Goal: Task Accomplishment & Management: Manage account settings

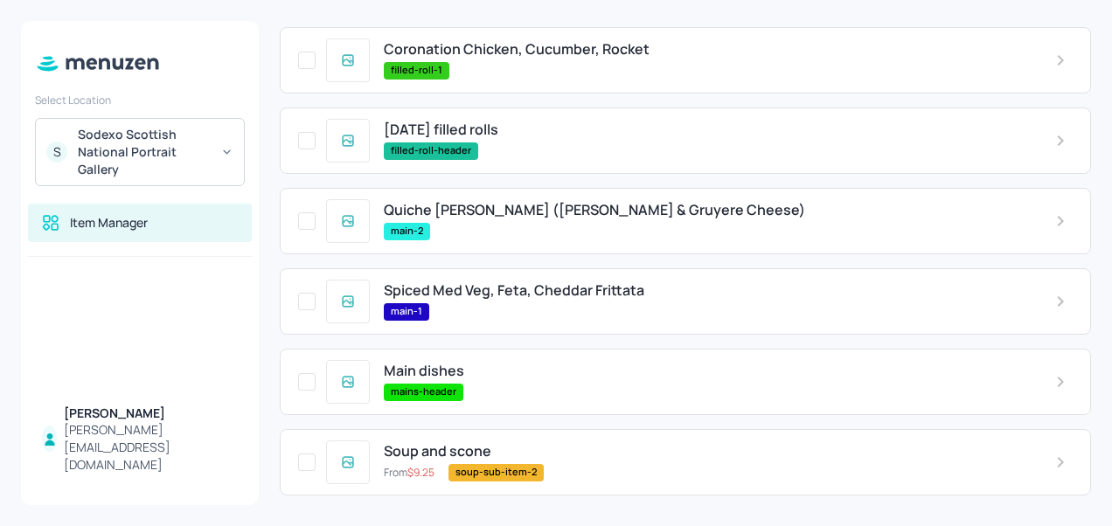
scroll to position [262, 0]
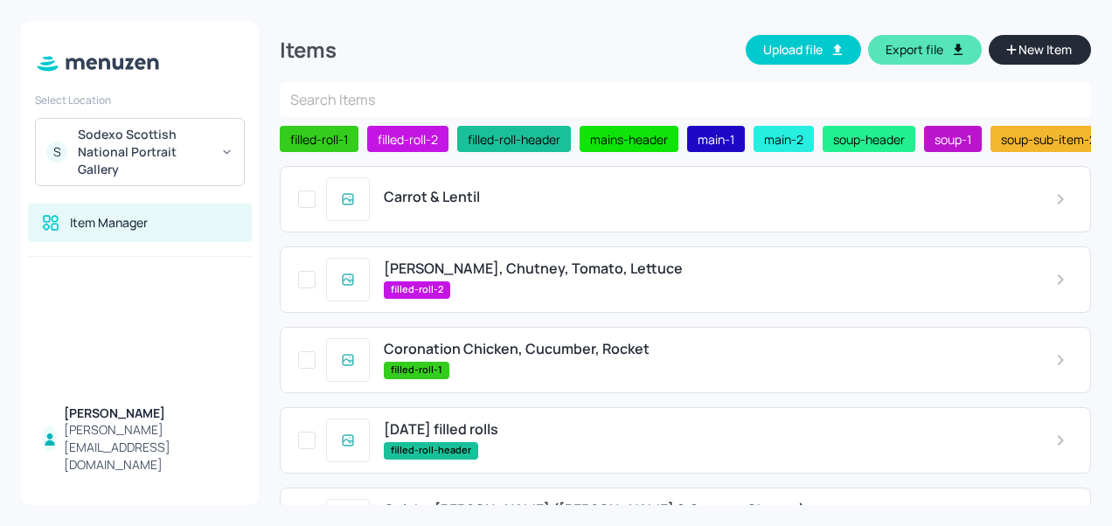
click at [112, 447] on div "[PERSON_NAME][EMAIL_ADDRESS][DOMAIN_NAME]" at bounding box center [151, 447] width 174 height 52
click at [767, 199] on div "Carrot & Lentil" at bounding box center [706, 197] width 644 height 17
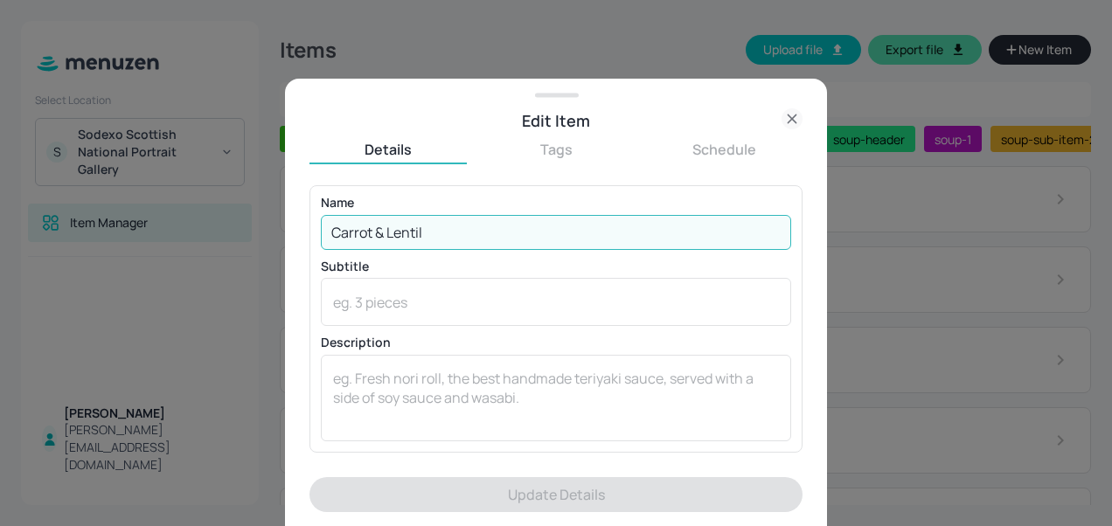
click at [692, 226] on input "Carrot & Lentil" at bounding box center [556, 232] width 470 height 35
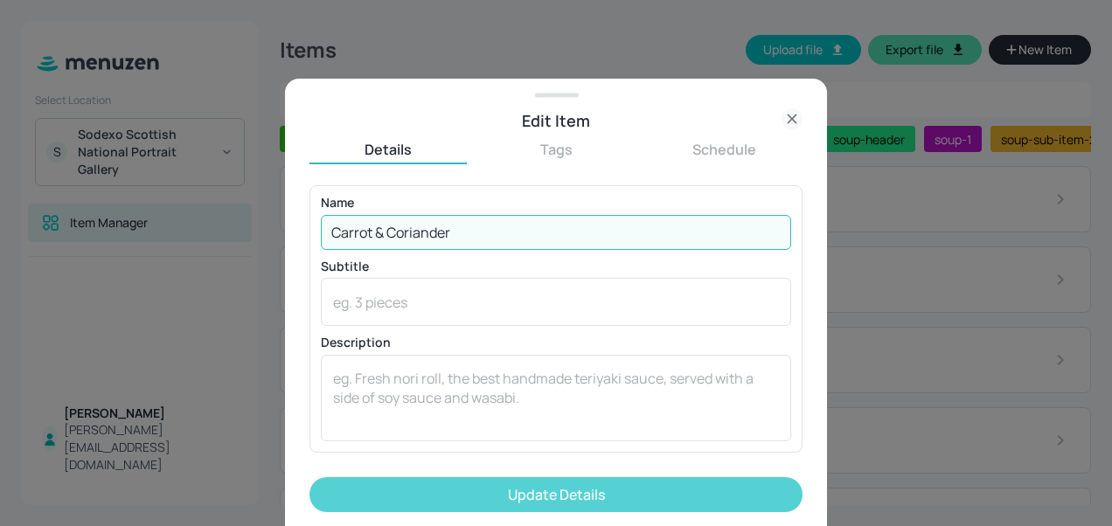
type input "Carrot & Coriander"
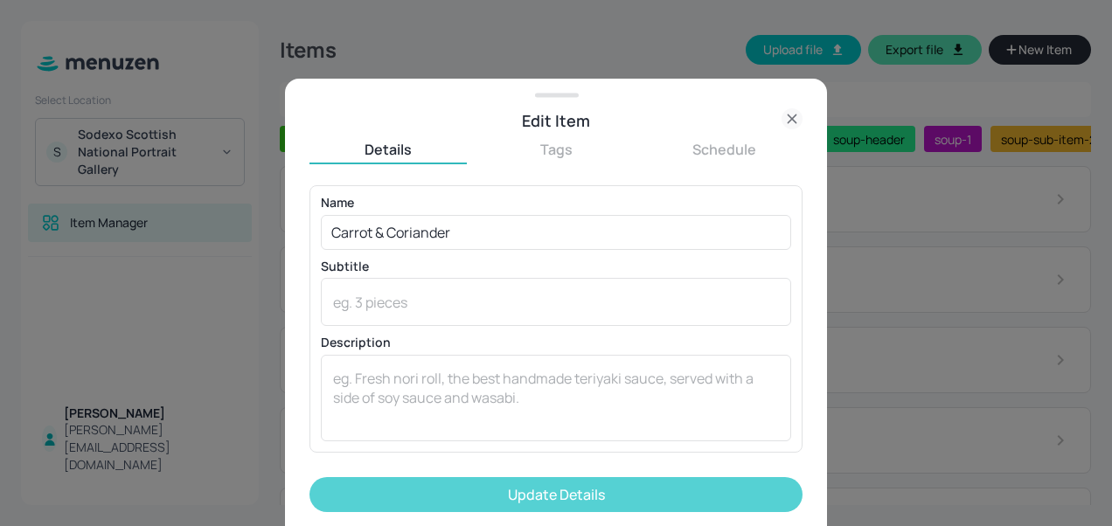
click at [600, 490] on button "Update Details" at bounding box center [556, 494] width 493 height 35
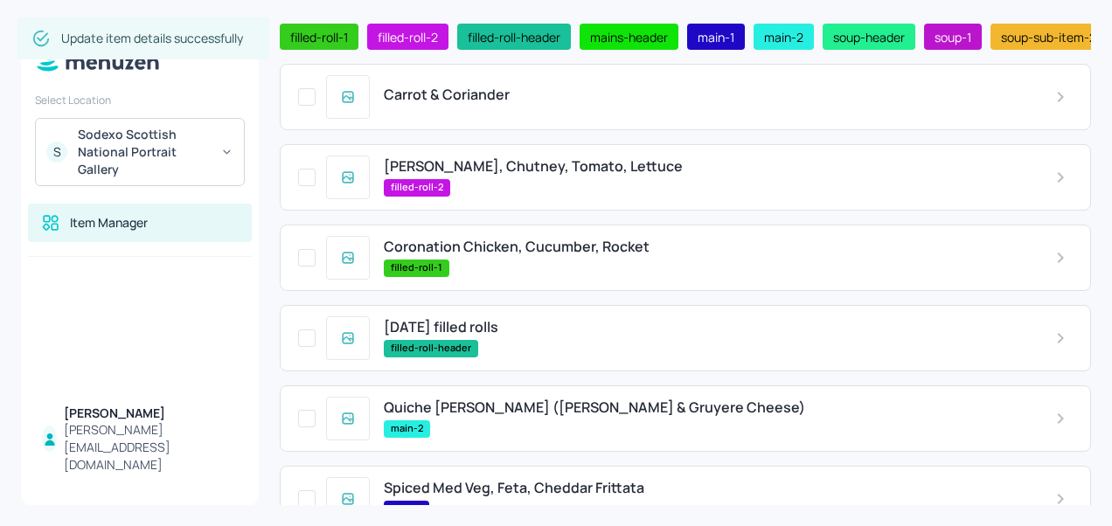
scroll to position [103, 0]
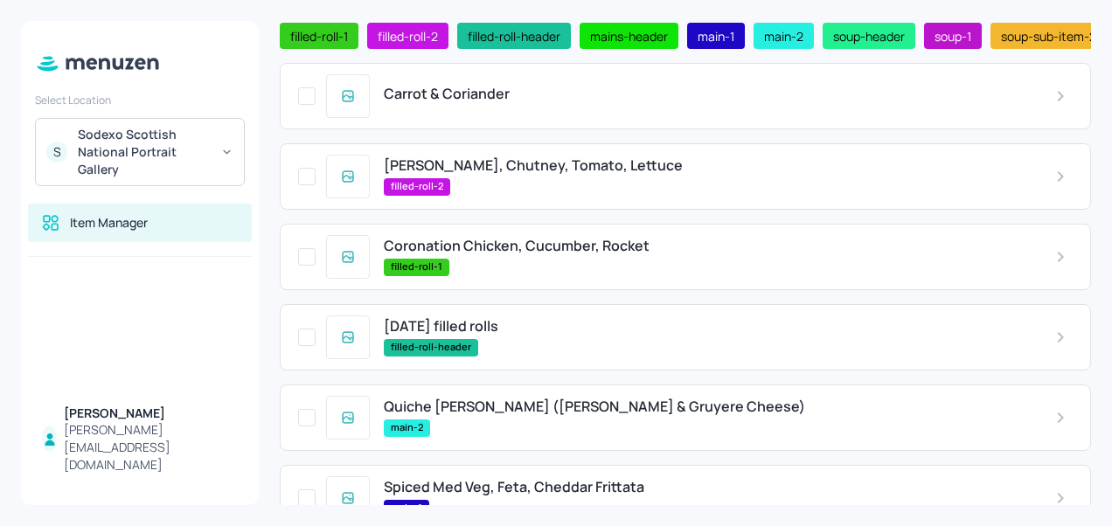
click at [532, 174] on span "[PERSON_NAME], Chutney, Tomato, Lettuce" at bounding box center [533, 165] width 299 height 17
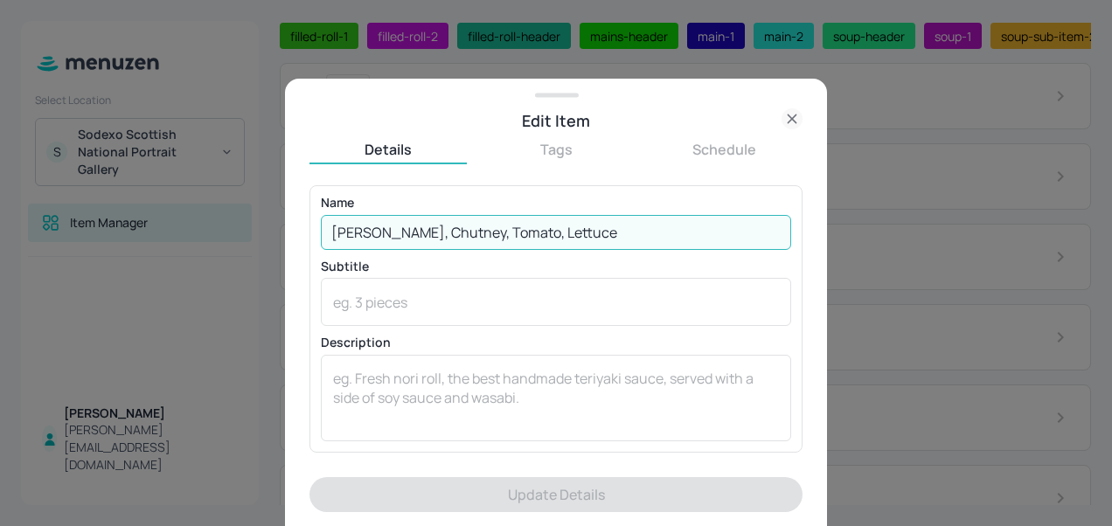
drag, startPoint x: 542, startPoint y: 231, endPoint x: 364, endPoint y: 231, distance: 178.4
click at [364, 231] on input "[PERSON_NAME], Chutney, Tomato, Lettuce" at bounding box center [556, 232] width 470 height 35
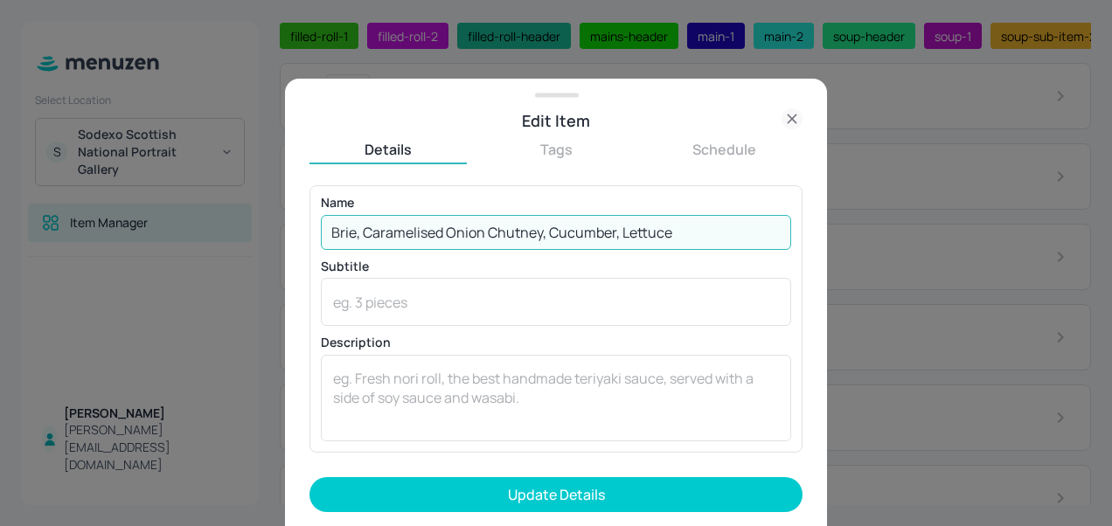
type input "Brie, Caramelised Onion Chutney, Cucumber, Lettuce"
click at [310, 477] on button "Update Details" at bounding box center [556, 494] width 493 height 35
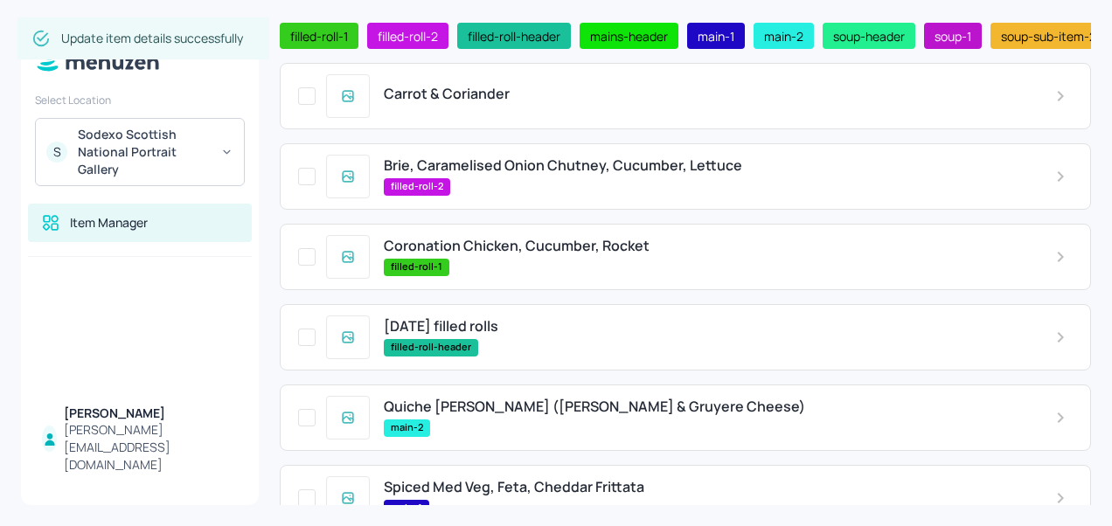
click at [511, 254] on span "Coronation Chicken, Cucumber, Rocket" at bounding box center [517, 246] width 266 height 17
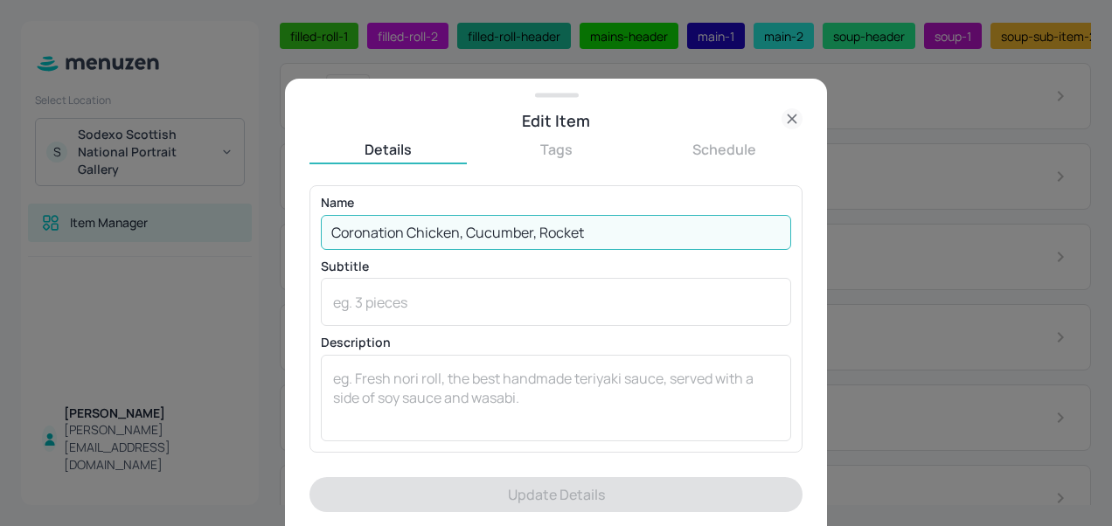
drag, startPoint x: 613, startPoint y: 226, endPoint x: 327, endPoint y: 213, distance: 286.2
click at [327, 213] on div "Name Coronation Chicken, Cucumber, Rocket ​" at bounding box center [556, 223] width 470 height 52
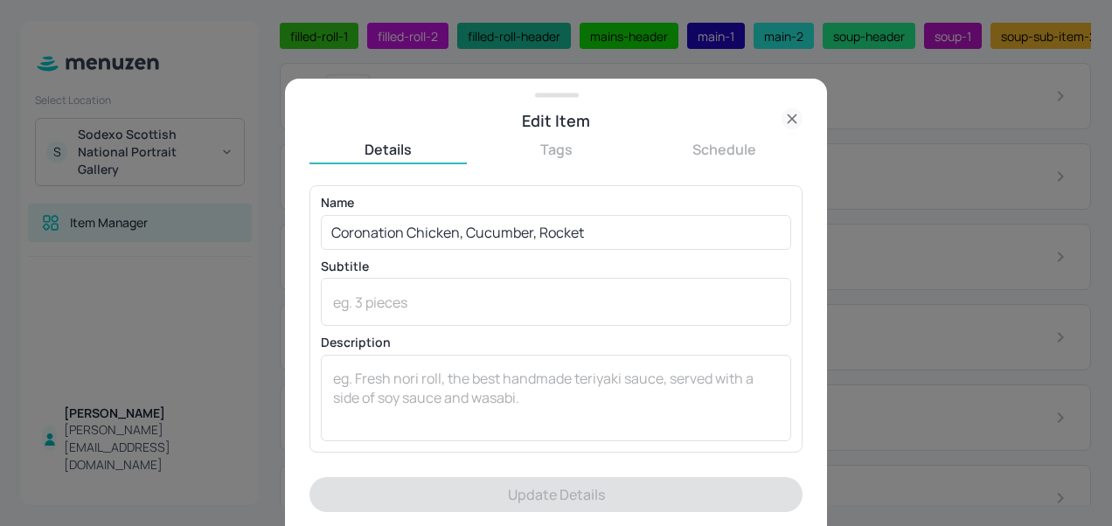
click at [327, 213] on div "Name Coronation Chicken, Cucumber, Rocket ​" at bounding box center [556, 223] width 470 height 52
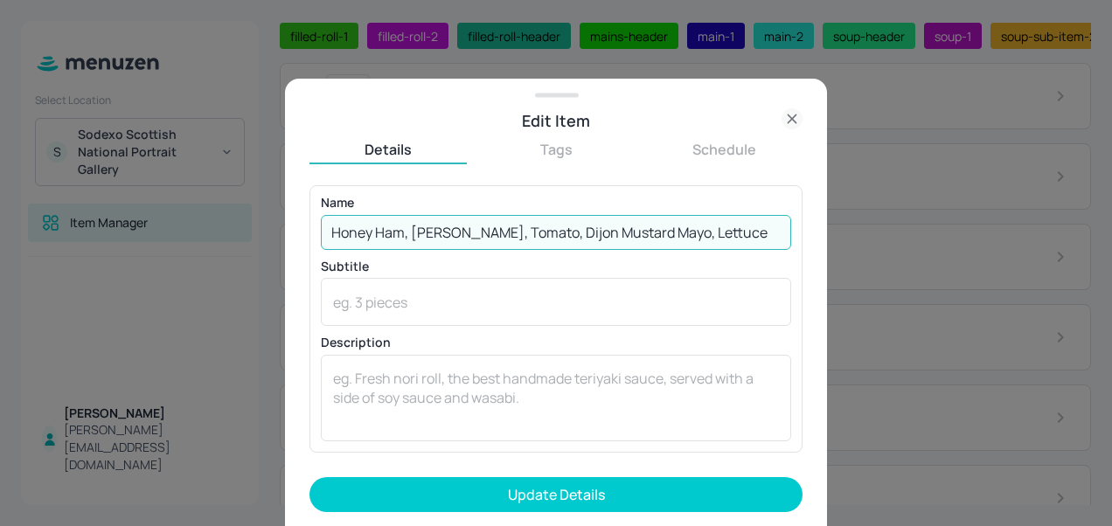
type input "Honey Ham, Cheddar, Tomato, Dijon Mustard Mayo, Lettuce"
click at [310, 477] on button "Update Details" at bounding box center [556, 494] width 493 height 35
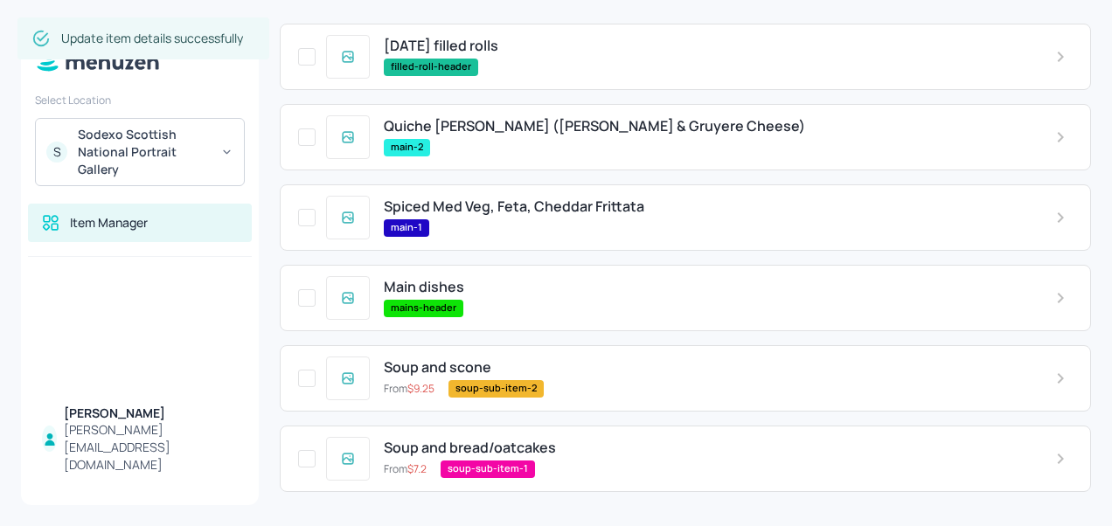
scroll to position [398, 0]
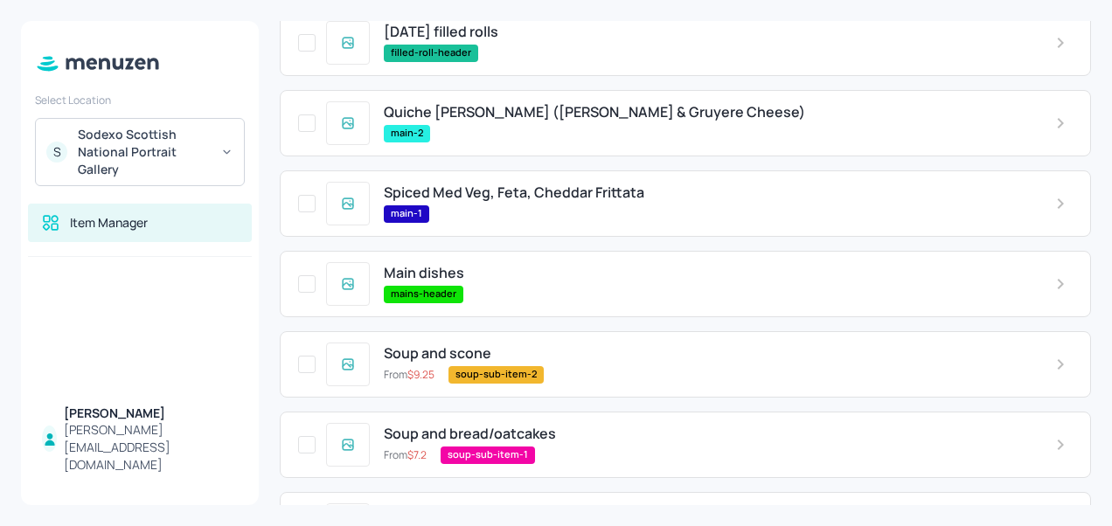
click at [564, 208] on div "main-1" at bounding box center [706, 213] width 644 height 17
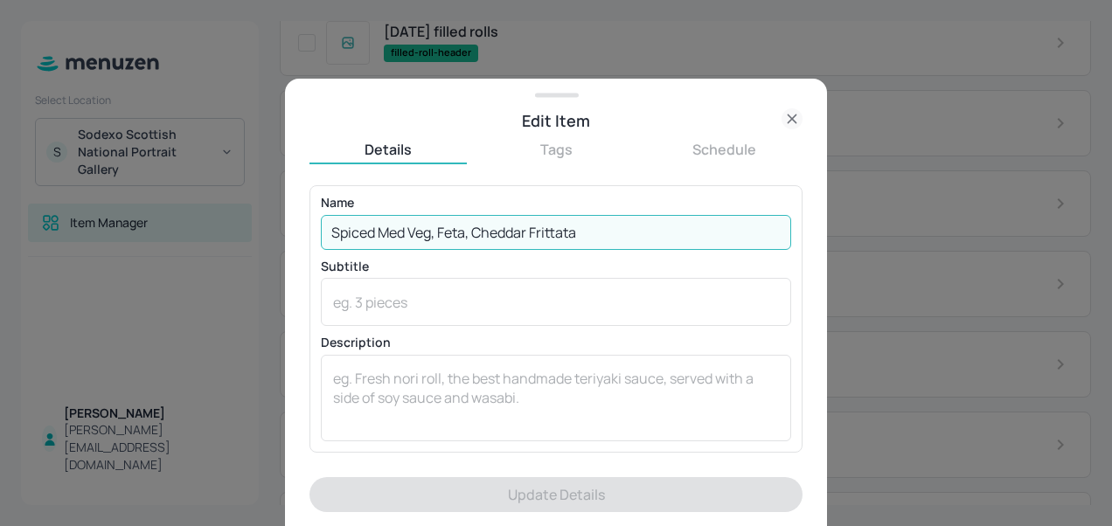
drag, startPoint x: 641, startPoint y: 240, endPoint x: 323, endPoint y: 222, distance: 318.7
click at [323, 222] on input "Spiced Med Veg, Feta, Cheddar Frittata" at bounding box center [556, 232] width 470 height 35
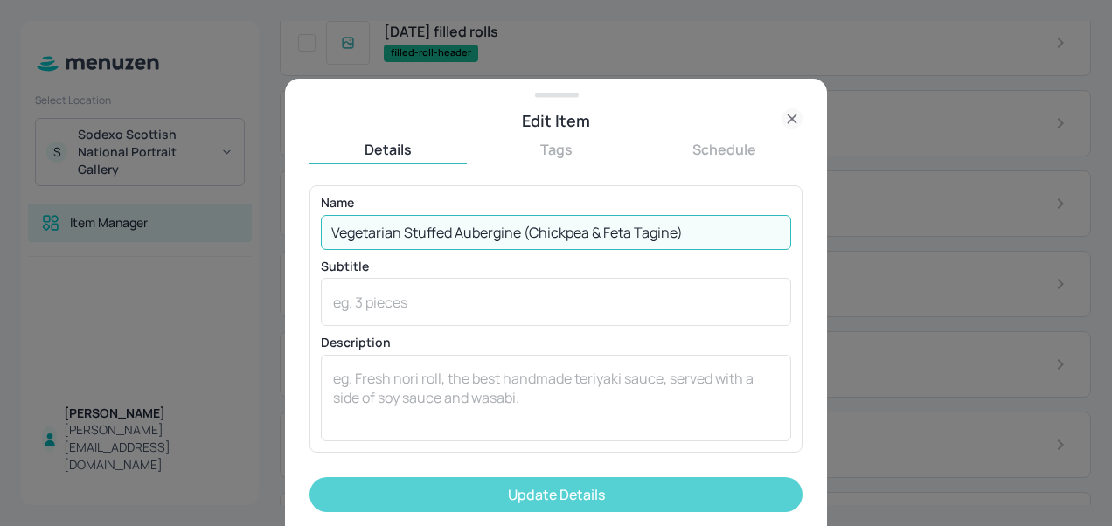
type input "Vegetarian Stuffed Aubergine (Chickpea & Feta Tagine)"
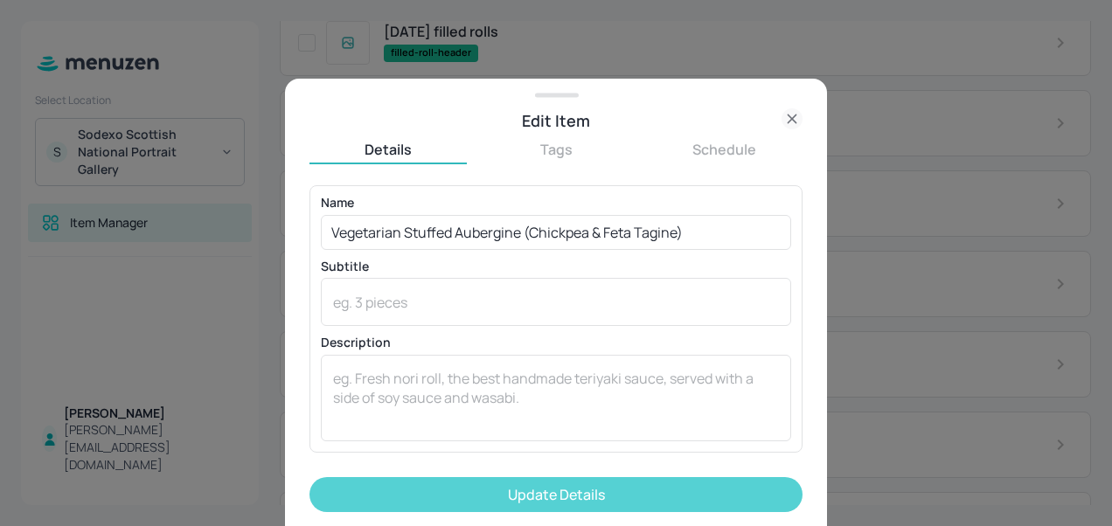
click at [484, 487] on button "Update Details" at bounding box center [556, 494] width 493 height 35
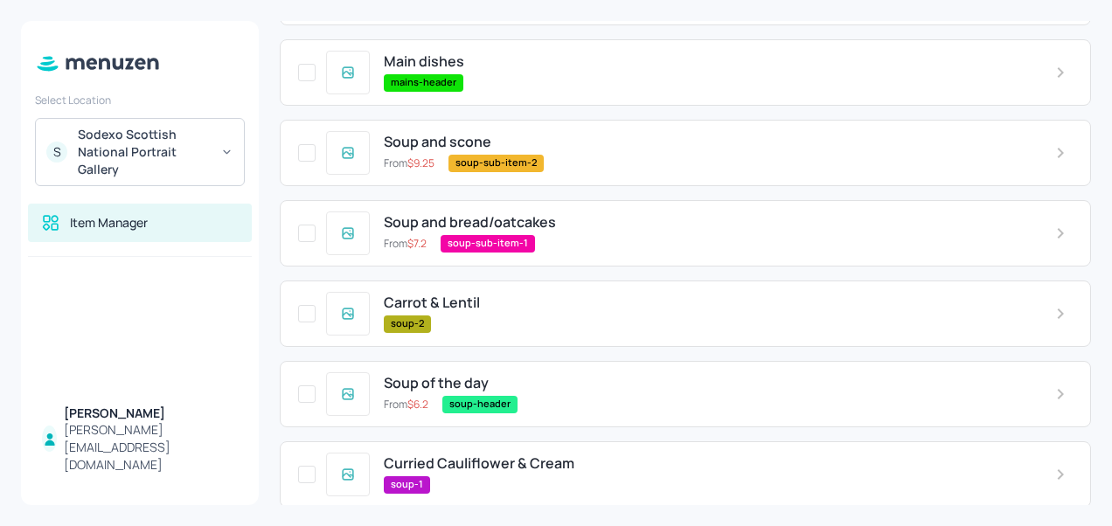
scroll to position [624, 0]
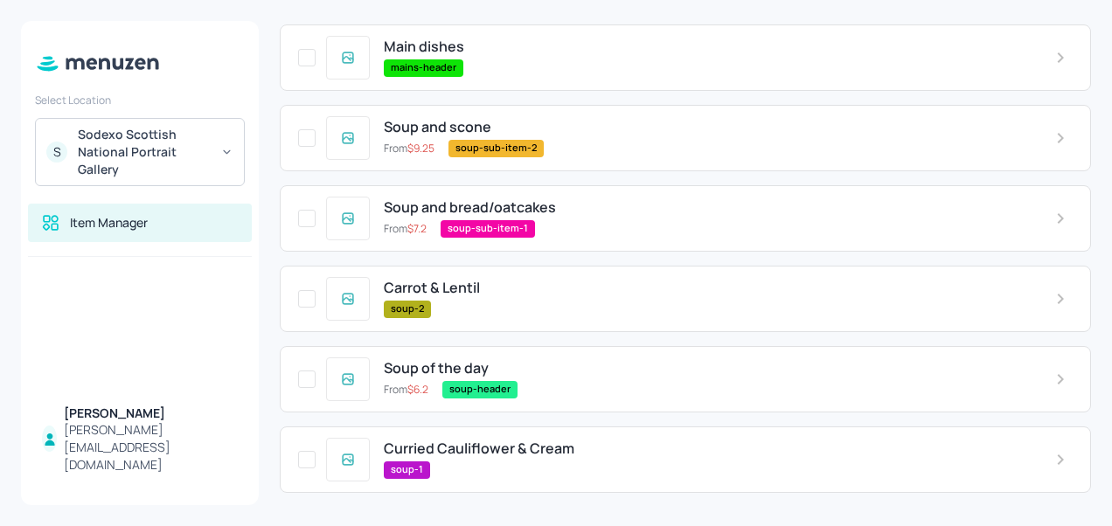
click at [529, 304] on div "soup-2" at bounding box center [706, 309] width 644 height 17
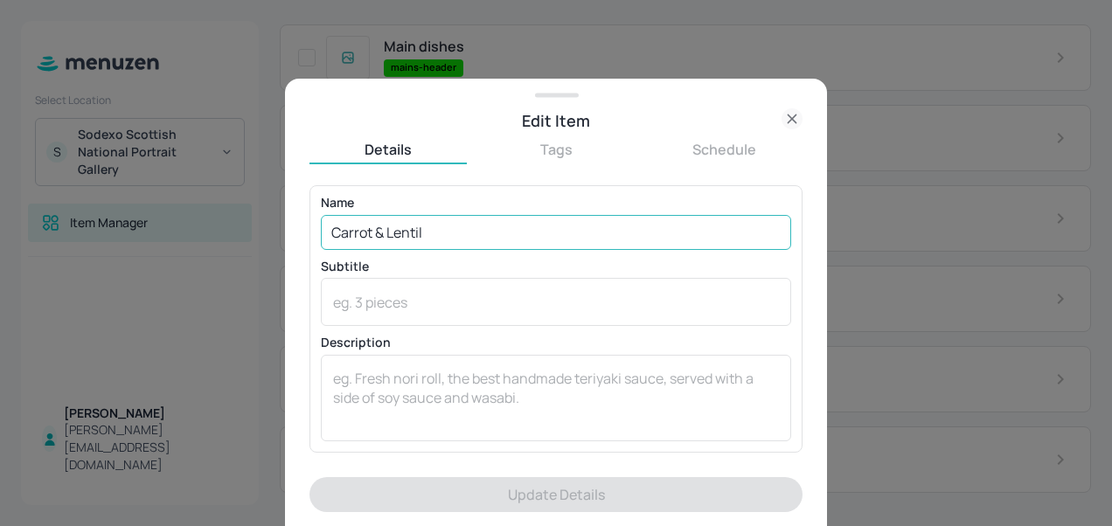
click at [490, 236] on input "Carrot & Lentil" at bounding box center [556, 232] width 470 height 35
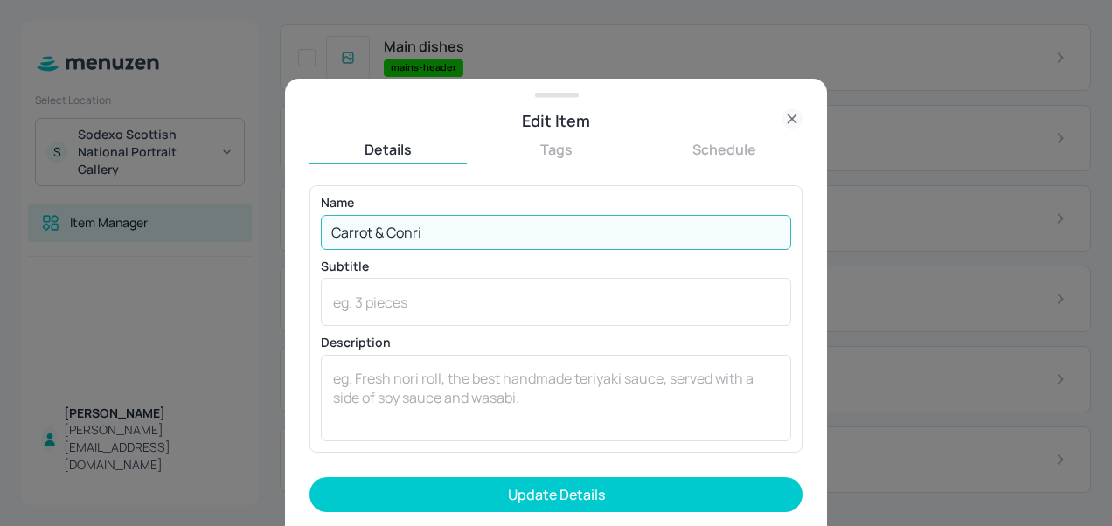
click at [577, 250] on div "Name Carrot & Conri ​ Subtitle x ​ Description x ​" at bounding box center [556, 319] width 470 height 244
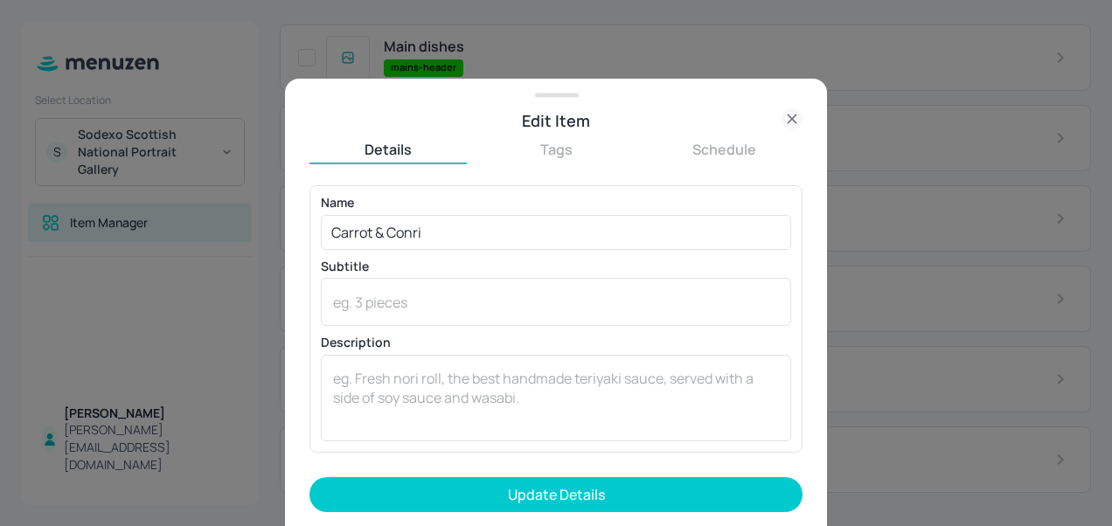
click at [543, 213] on div "Name Carrot & Conri ​" at bounding box center [556, 223] width 470 height 52
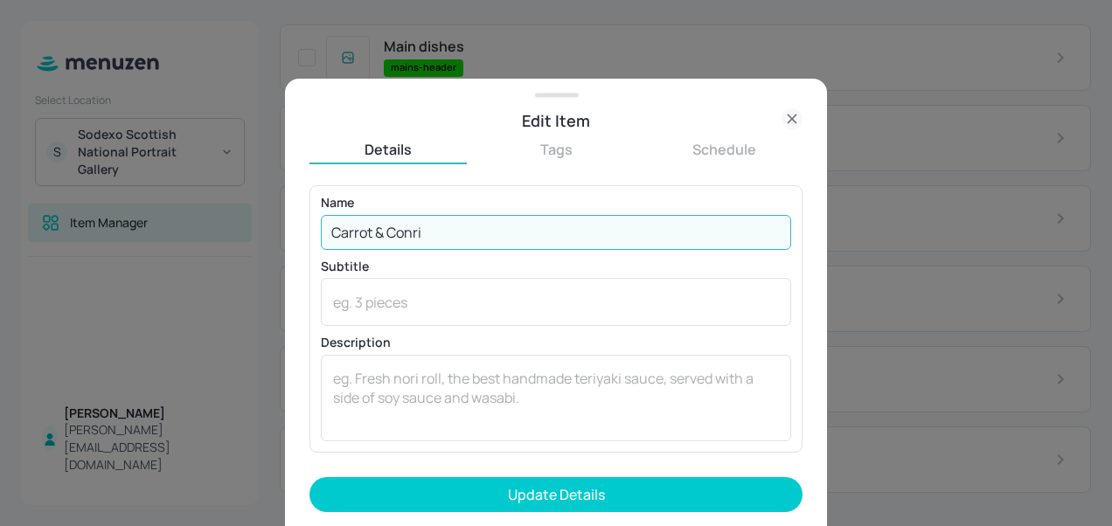
click at [543, 226] on input "Carrot & Conri" at bounding box center [556, 232] width 470 height 35
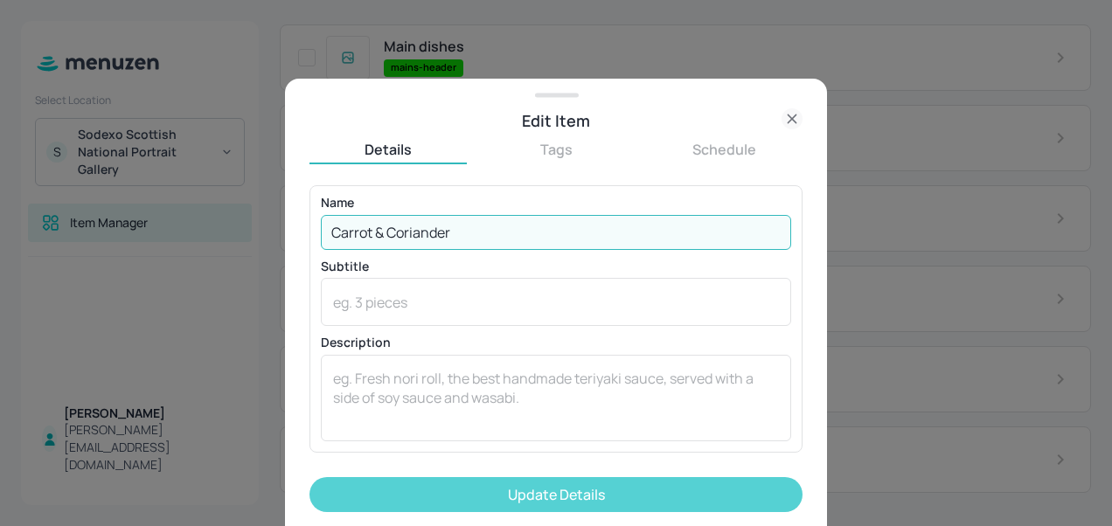
type input "Carrot & Coriander"
click at [504, 490] on button "Update Details" at bounding box center [556, 494] width 493 height 35
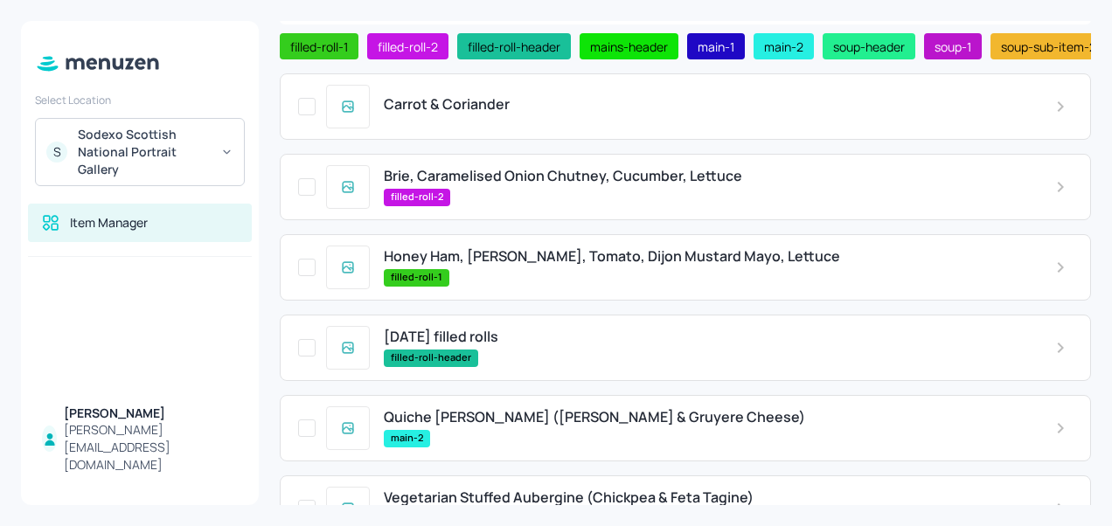
scroll to position [92, 0]
